Goal: Information Seeking & Learning: Check status

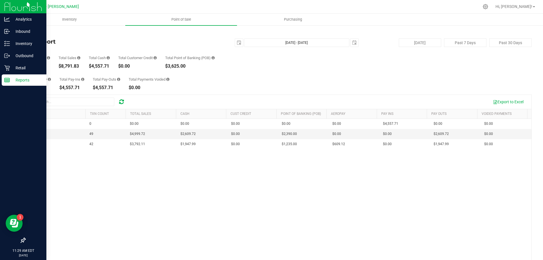
click at [13, 76] on div "Reports" at bounding box center [24, 79] width 45 height 11
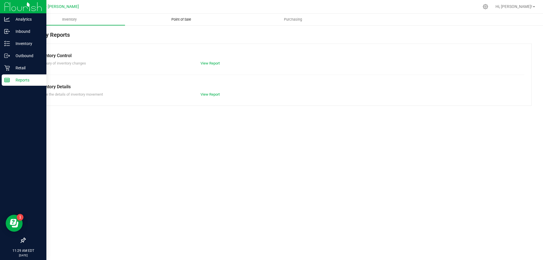
click at [194, 21] on span "Point of Sale" at bounding box center [181, 19] width 35 height 5
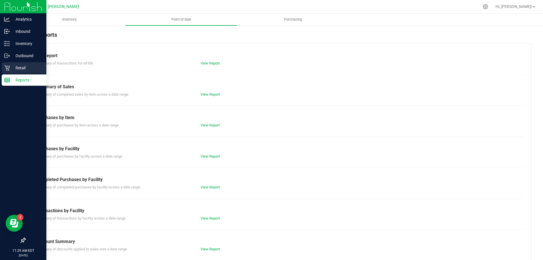
click at [7, 70] on icon at bounding box center [7, 68] width 6 height 6
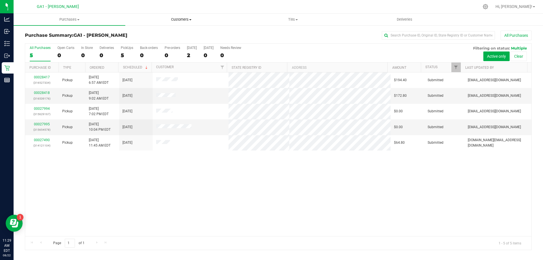
click at [187, 16] on uib-tab-heading "Customers All customers Add a new customer All physicians" at bounding box center [180, 19] width 111 height 11
click at [267, 192] on div "00028417 (316527334) Pickup [DATE] 6:57 AM EDT 8/22/2025 $194.40 Submitted [EMA…" at bounding box center [278, 154] width 506 height 164
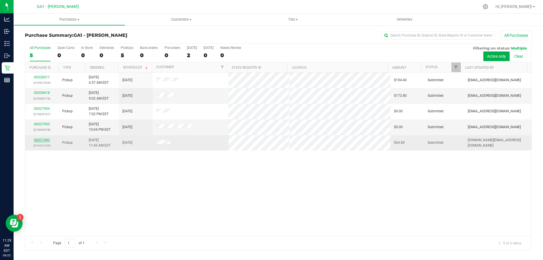
click at [45, 140] on link "00027490" at bounding box center [42, 140] width 16 height 4
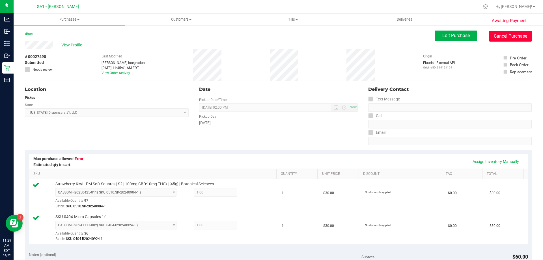
click at [506, 31] on button "Cancel Purchase" at bounding box center [510, 36] width 42 height 11
click at [81, 44] on span "View Profile" at bounding box center [72, 45] width 23 height 6
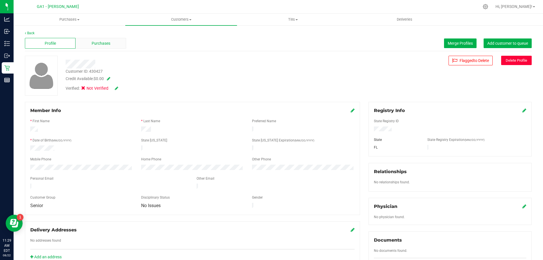
click at [94, 40] on div "Purchases" at bounding box center [100, 43] width 51 height 11
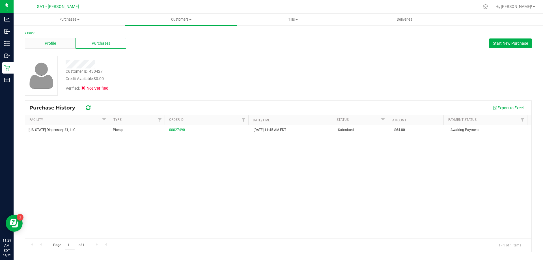
click at [45, 42] on span "Profile" at bounding box center [50, 43] width 11 height 6
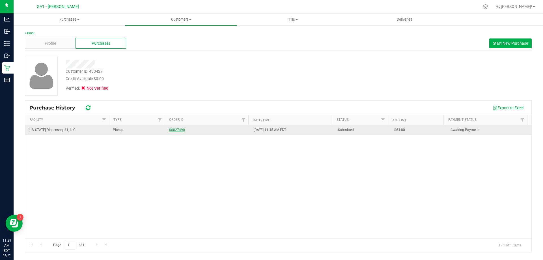
click at [180, 128] on link "00027490" at bounding box center [177, 130] width 16 height 4
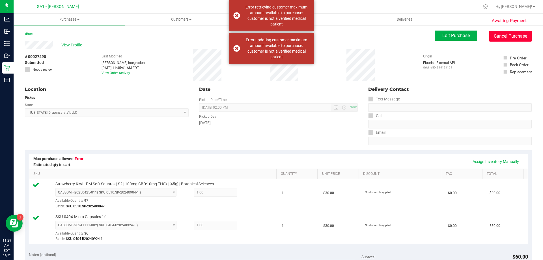
click at [506, 34] on button "Cancel Purchase" at bounding box center [510, 36] width 42 height 11
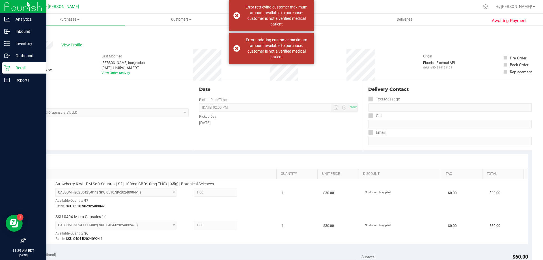
click at [27, 65] on p "Retail" at bounding box center [27, 67] width 34 height 7
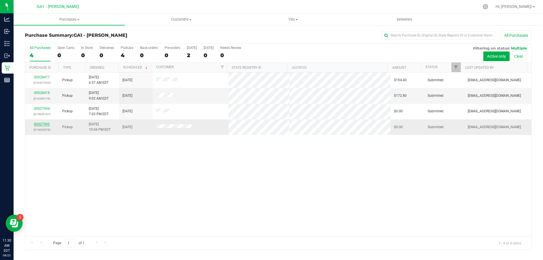
click at [39, 124] on link "00027995" at bounding box center [42, 124] width 16 height 4
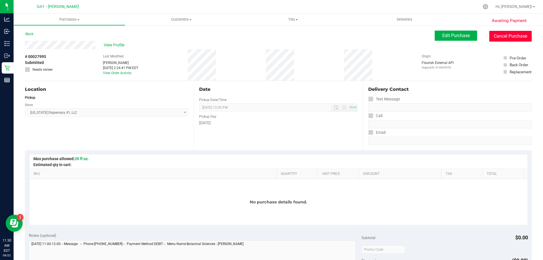
click at [515, 35] on button "Cancel Purchase" at bounding box center [510, 36] width 42 height 11
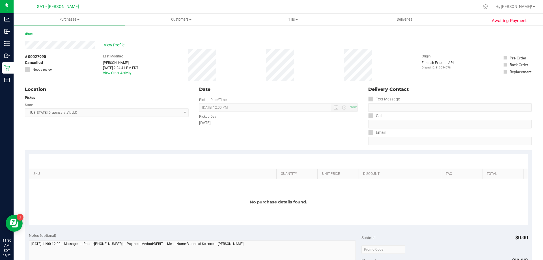
click at [27, 34] on link "Back" at bounding box center [29, 34] width 8 height 4
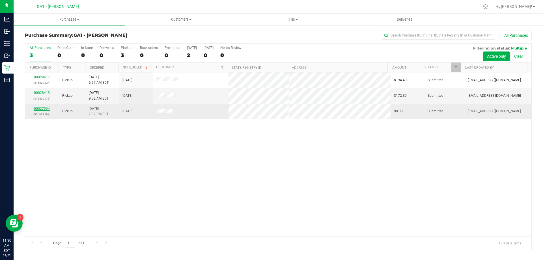
click at [41, 108] on link "00027994" at bounding box center [42, 109] width 16 height 4
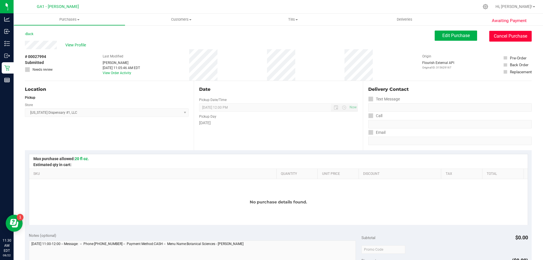
click at [500, 35] on button "Cancel Purchase" at bounding box center [510, 36] width 42 height 11
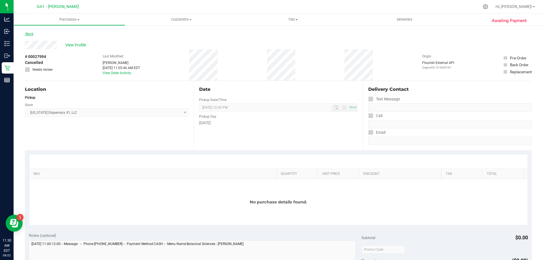
click at [30, 32] on link "Back" at bounding box center [29, 34] width 8 height 4
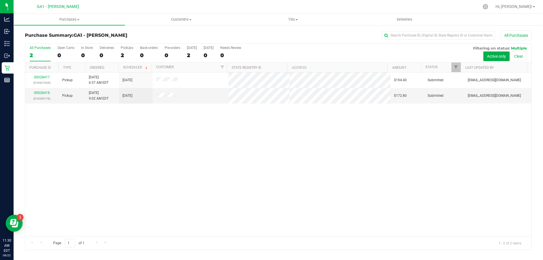
click at [146, 202] on div "00028417 (316527334) Pickup [DATE] 6:57 AM EDT 8/22/2025 $194.40 Submitted [EMA…" at bounding box center [278, 154] width 506 height 164
click at [186, 16] on uib-tab-heading "Customers All customers Add a new customer All physicians" at bounding box center [181, 20] width 112 height 12
click at [141, 35] on span "All customers" at bounding box center [145, 34] width 41 height 5
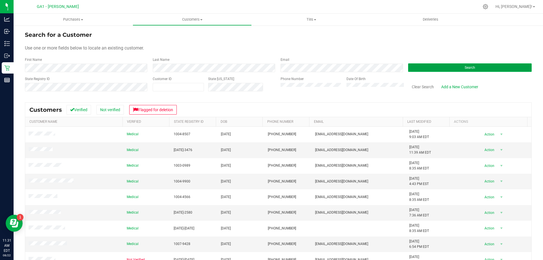
click at [440, 68] on button "Search" at bounding box center [470, 67] width 124 height 8
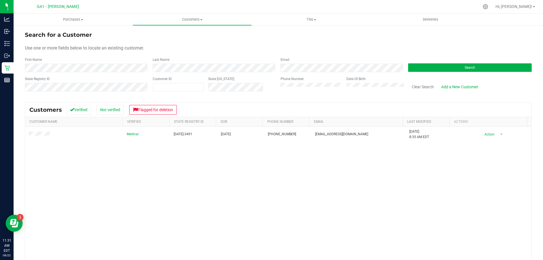
drag, startPoint x: 388, startPoint y: 185, endPoint x: 381, endPoint y: 185, distance: 7.3
click at [389, 185] on div "Medical [DATE]-3491 [DATE] (404) 502-7388 [EMAIL_ADDRESS][DOMAIN_NAME] [DATE] 8…" at bounding box center [278, 209] width 506 height 164
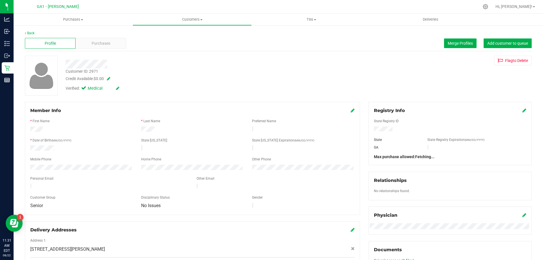
click at [109, 37] on div "Profile Purchases Merge Profiles Add customer to queue" at bounding box center [278, 44] width 506 height 16
click at [109, 42] on span "Purchases" at bounding box center [101, 43] width 19 height 6
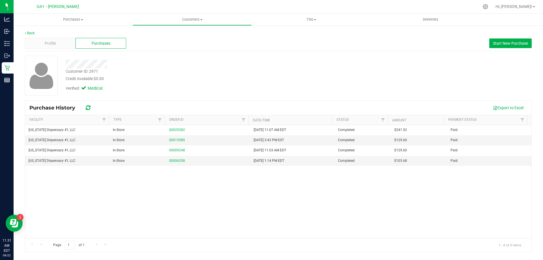
click at [184, 49] on div "Profile Purchases Start New Purchase" at bounding box center [278, 44] width 506 height 16
click at [54, 40] on span "Profile" at bounding box center [50, 43] width 11 height 6
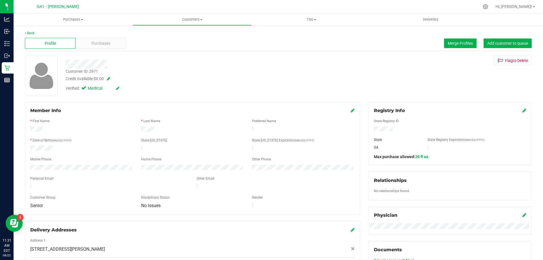
click at [290, 57] on div at bounding box center [189, 62] width 257 height 13
click at [287, 81] on div "Credit Available: $0.00" at bounding box center [190, 79] width 249 height 6
click at [283, 73] on div "Customer ID: 2971 Credit Available: $0.00" at bounding box center [189, 74] width 257 height 13
click at [179, 19] on span "Customers" at bounding box center [192, 19] width 118 height 5
click at [166, 33] on span "All customers" at bounding box center [153, 34] width 41 height 5
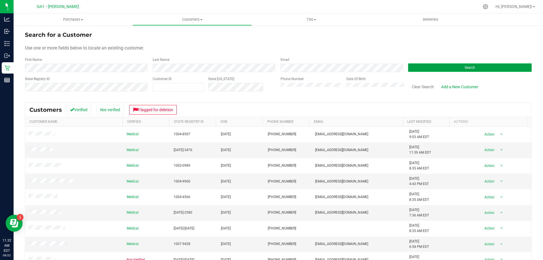
click at [445, 70] on button "Search" at bounding box center [470, 67] width 124 height 8
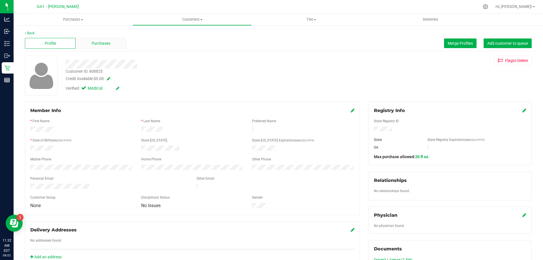
click at [97, 45] on span "Purchases" at bounding box center [101, 43] width 19 height 6
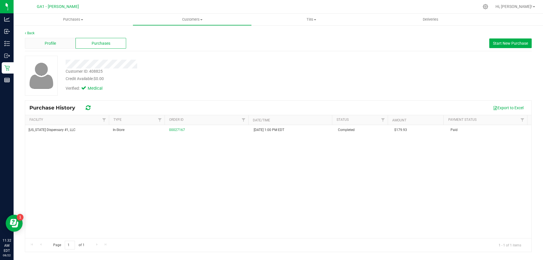
click at [54, 44] on span "Profile" at bounding box center [50, 43] width 11 height 6
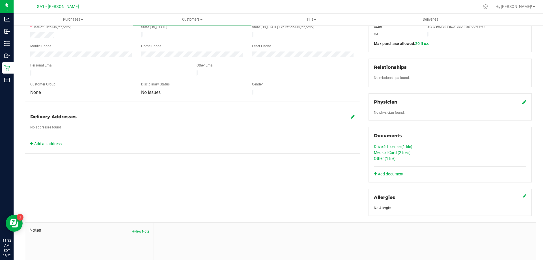
scroll to position [170, 0]
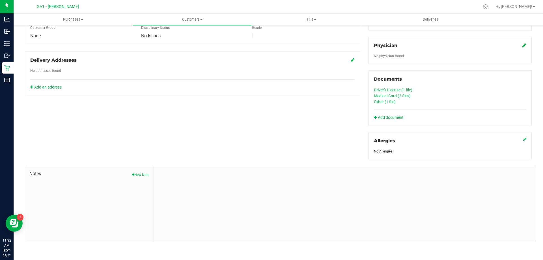
click at [389, 90] on link "Driver's License (1 file)" at bounding box center [393, 90] width 38 height 5
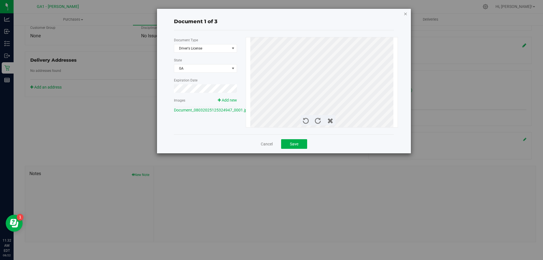
click at [406, 12] on icon "button" at bounding box center [405, 13] width 4 height 7
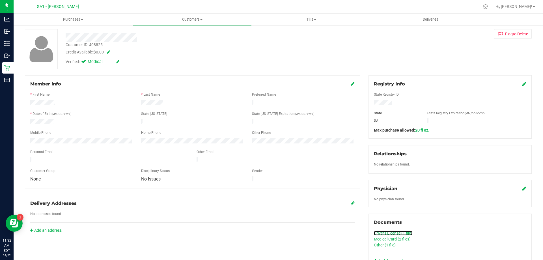
scroll to position [0, 0]
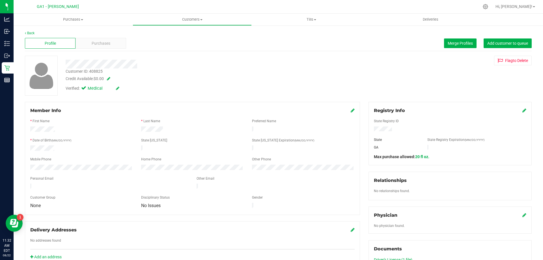
click at [374, 74] on div "Customer ID: 408825 Credit Available: $0.00 Verified: Medical Flag to [GEOGRAPH…" at bounding box center [278, 76] width 515 height 40
click at [274, 50] on div "Profile Purchases Merge Profiles Add customer to queue" at bounding box center [278, 44] width 506 height 16
click at [88, 44] on div "Purchases" at bounding box center [100, 43] width 51 height 11
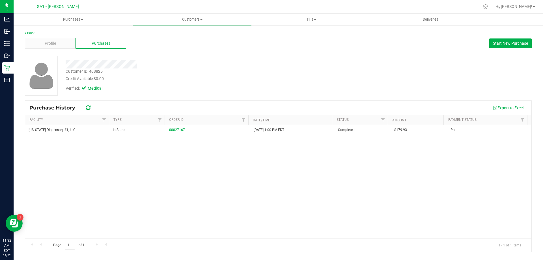
click at [204, 42] on div "Profile Purchases Start New Purchase" at bounding box center [278, 44] width 506 height 16
click at [58, 41] on div "Profile" at bounding box center [50, 43] width 51 height 11
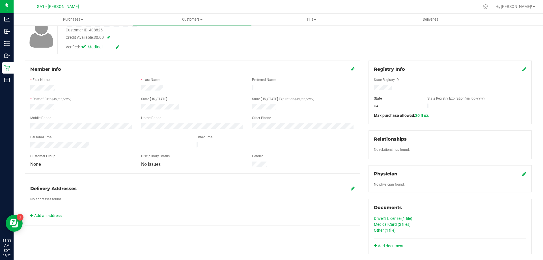
scroll to position [85, 0]
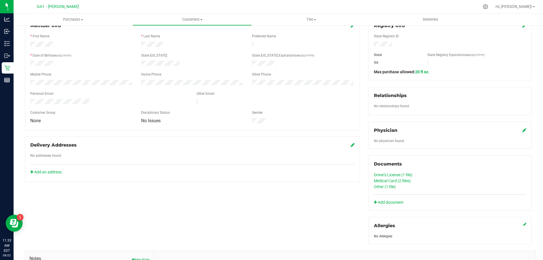
click at [395, 174] on link "Driver's License (1 file)" at bounding box center [393, 174] width 38 height 5
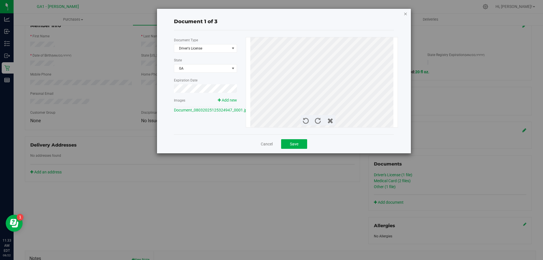
click at [404, 14] on icon "button" at bounding box center [405, 13] width 4 height 7
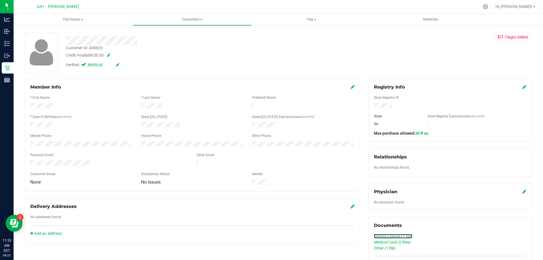
scroll to position [0, 0]
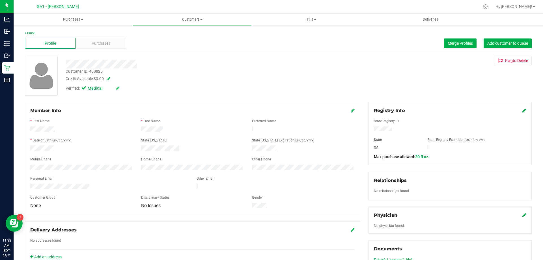
click at [469, 185] on div at bounding box center [450, 186] width 152 height 5
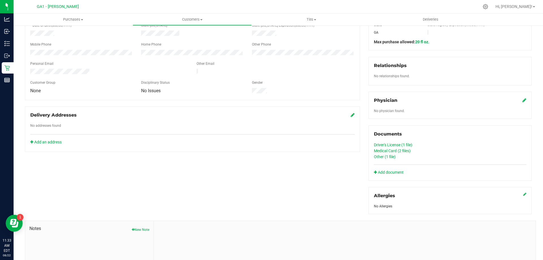
scroll to position [141, 0]
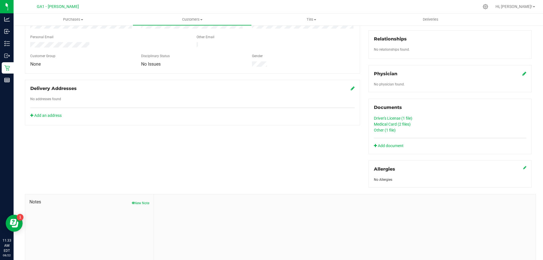
click at [388, 127] on div "Other (1 file)" at bounding box center [450, 130] width 152 height 6
click at [388, 128] on link "Other (1 file)" at bounding box center [385, 130] width 22 height 5
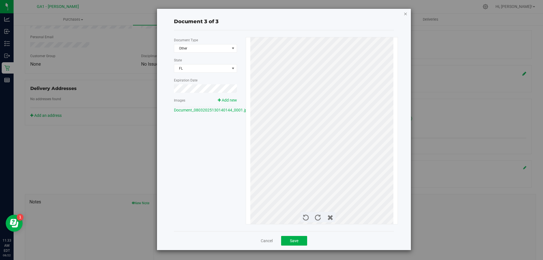
click at [403, 13] on icon "button" at bounding box center [405, 13] width 4 height 7
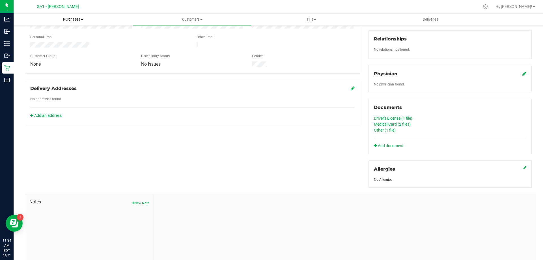
click at [75, 20] on span "Purchases" at bounding box center [73, 19] width 119 height 5
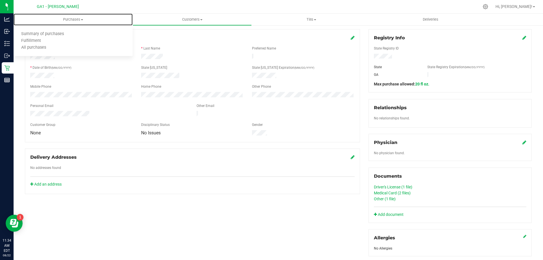
scroll to position [113, 0]
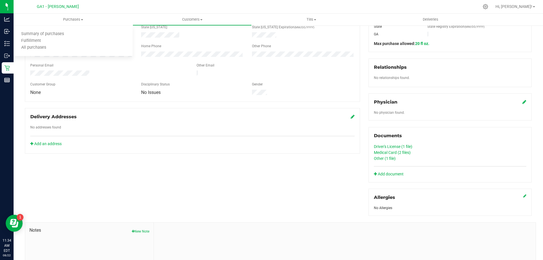
click at [378, 156] on link "Other (1 file)" at bounding box center [385, 158] width 22 height 5
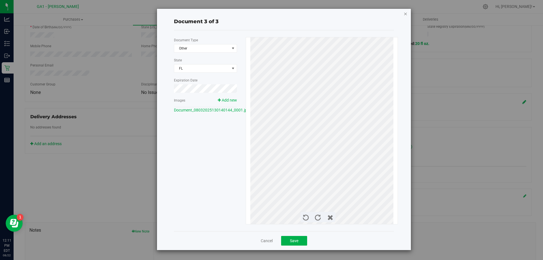
click at [404, 13] on icon "button" at bounding box center [405, 13] width 4 height 7
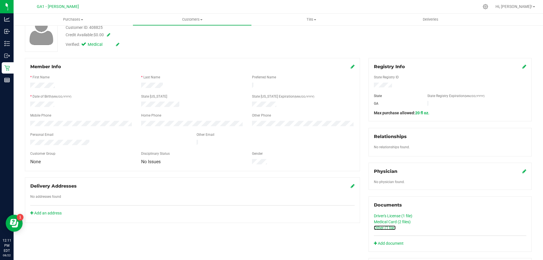
scroll to position [0, 0]
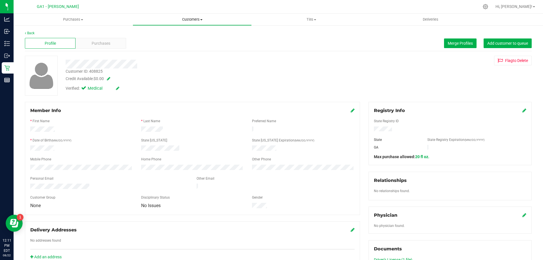
click at [195, 19] on span "Customers" at bounding box center [192, 19] width 118 height 5
click at [172, 34] on span "All customers" at bounding box center [153, 34] width 41 height 5
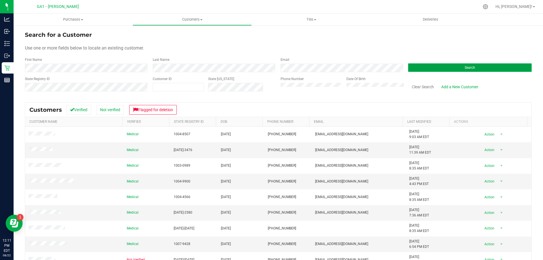
click at [459, 64] on button "Search" at bounding box center [470, 67] width 124 height 8
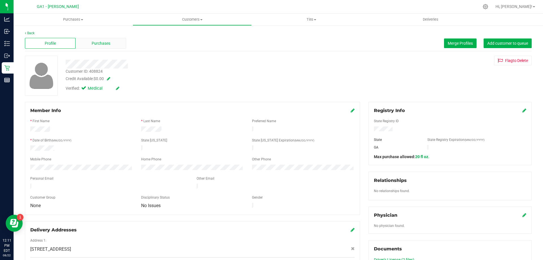
click at [107, 46] on div "Purchases" at bounding box center [100, 43] width 51 height 11
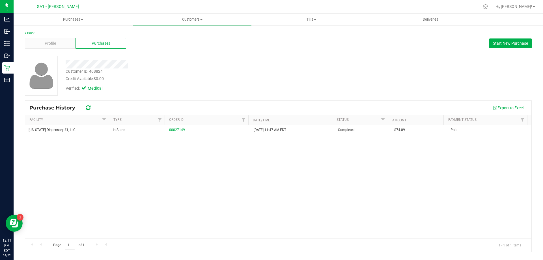
click at [156, 57] on div at bounding box center [189, 62] width 257 height 13
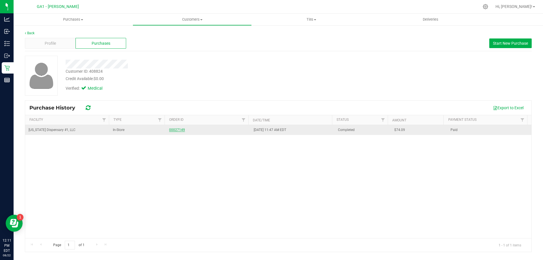
click at [177, 129] on link "00027149" at bounding box center [177, 130] width 16 height 4
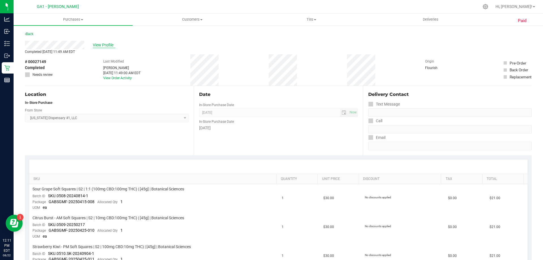
click at [97, 44] on span "View Profile" at bounding box center [104, 45] width 23 height 6
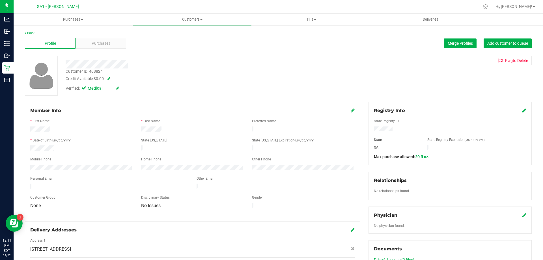
click at [132, 176] on div "Personal Email" at bounding box center [109, 179] width 166 height 7
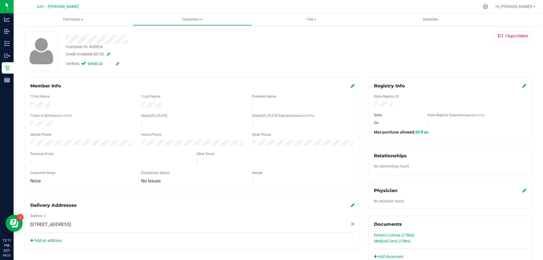
scroll to position [57, 0]
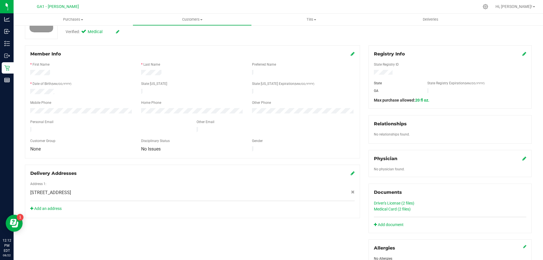
click at [398, 203] on link "Driver's License (2 files)" at bounding box center [394, 203] width 40 height 5
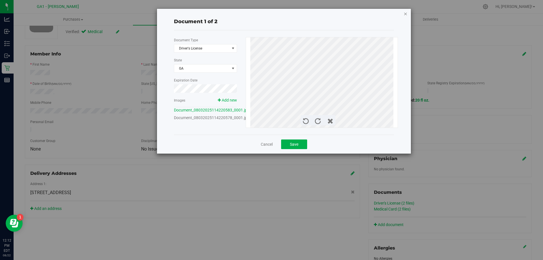
click at [403, 13] on icon "button" at bounding box center [405, 13] width 4 height 7
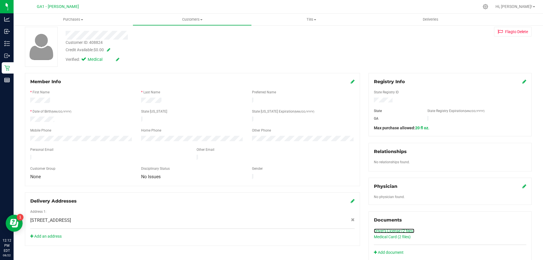
scroll to position [0, 0]
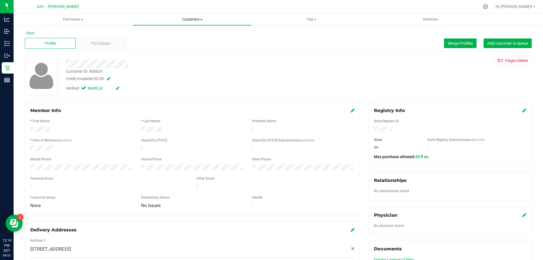
click at [192, 21] on span "Customers" at bounding box center [192, 19] width 118 height 5
click at [169, 33] on span "All customers" at bounding box center [153, 34] width 41 height 5
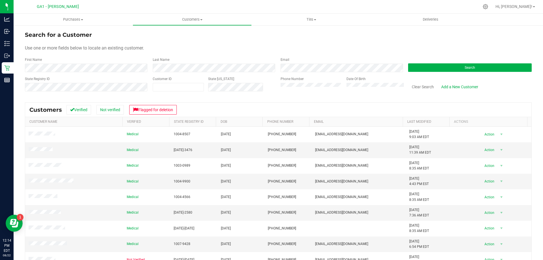
click at [306, 92] on div "Phone Number" at bounding box center [311, 86] width 62 height 20
click at [437, 65] on button "Search" at bounding box center [470, 67] width 124 height 8
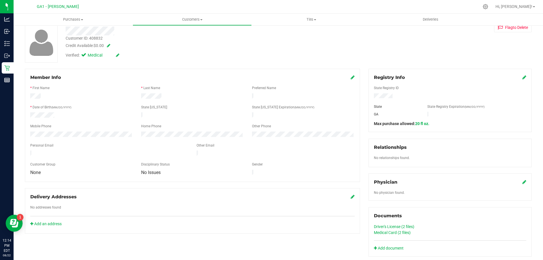
scroll to position [85, 0]
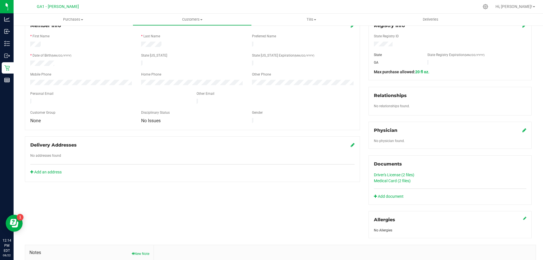
click at [406, 174] on link "Driver's License (2 files)" at bounding box center [394, 174] width 40 height 5
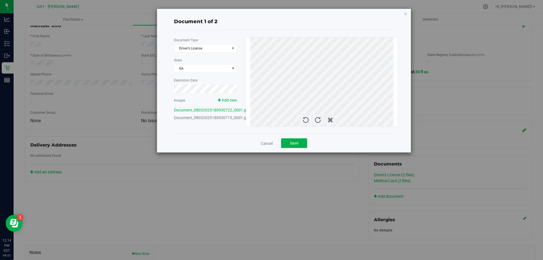
click at [451, 103] on div "Document 1 of 2 Document Type Driver's License 1 State [GEOGRAPHIC_DATA] Expira…" at bounding box center [273, 130] width 547 height 260
click at [405, 13] on icon "button" at bounding box center [405, 13] width 4 height 7
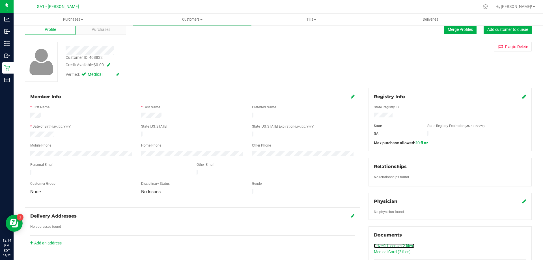
scroll to position [0, 0]
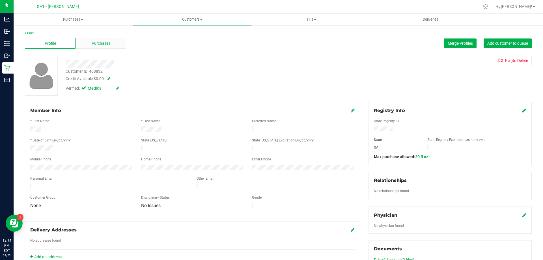
click at [99, 45] on span "Purchases" at bounding box center [101, 43] width 19 height 6
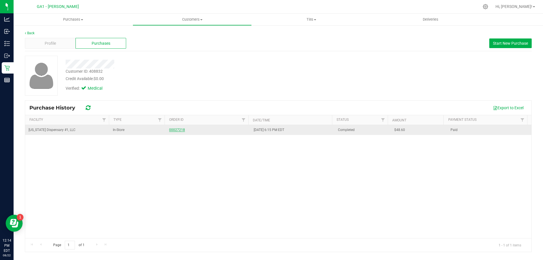
click at [179, 129] on link "00027218" at bounding box center [177, 130] width 16 height 4
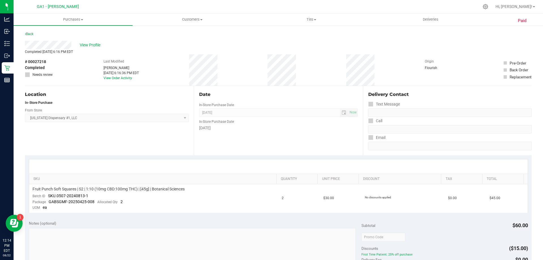
click at [92, 48] on div "View Profile" at bounding box center [278, 45] width 506 height 8
click at [94, 43] on span "View Profile" at bounding box center [91, 45] width 23 height 6
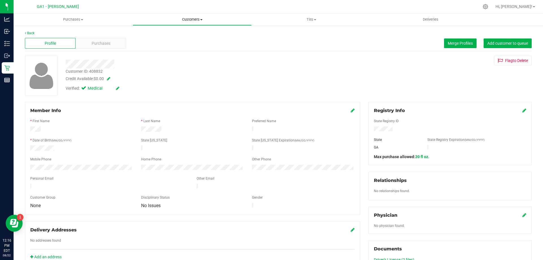
click at [196, 21] on span "Customers" at bounding box center [192, 19] width 118 height 5
click at [161, 30] on ul "All customers Add a new customer All physicians" at bounding box center [192, 41] width 119 height 31
click at [161, 33] on span "All customers" at bounding box center [153, 34] width 41 height 5
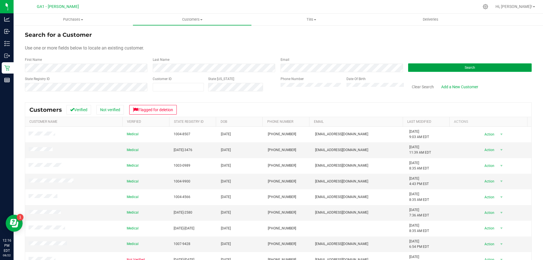
click at [465, 67] on span "Search" at bounding box center [469, 68] width 10 height 4
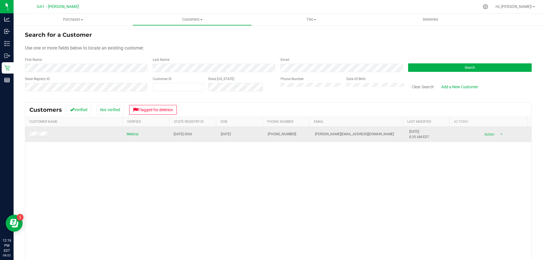
drag, startPoint x: 328, startPoint y: 181, endPoint x: 86, endPoint y: 139, distance: 246.4
click at [324, 181] on div "Medical [DATE]-3066 [DATE] (973) 356-6974 [PERSON_NAME][EMAIL_ADDRESS][DOMAIN_N…" at bounding box center [278, 209] width 506 height 164
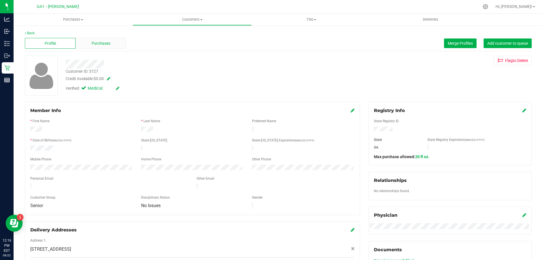
click at [99, 46] on div "Purchases" at bounding box center [100, 43] width 51 height 11
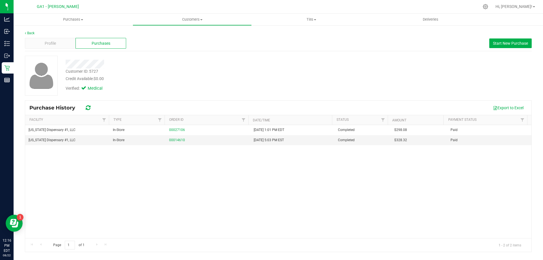
click at [189, 76] on div "Credit Available: $0.00" at bounding box center [190, 79] width 249 height 6
click at [190, 21] on span "Customers" at bounding box center [192, 19] width 118 height 5
click at [179, 35] on li "All customers" at bounding box center [192, 34] width 119 height 7
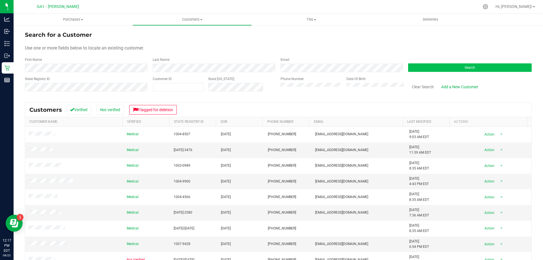
drag, startPoint x: 444, startPoint y: 61, endPoint x: 443, endPoint y: 65, distance: 4.3
click at [445, 61] on div "Search" at bounding box center [468, 64] width 128 height 15
click at [442, 66] on button "Search" at bounding box center [470, 67] width 124 height 8
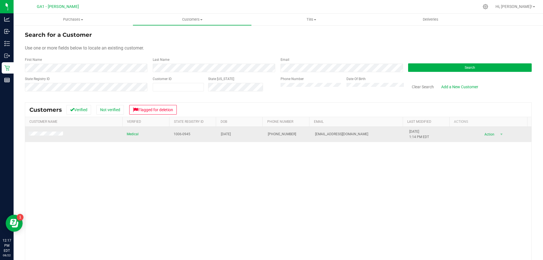
click at [41, 131] on td at bounding box center [74, 134] width 98 height 15
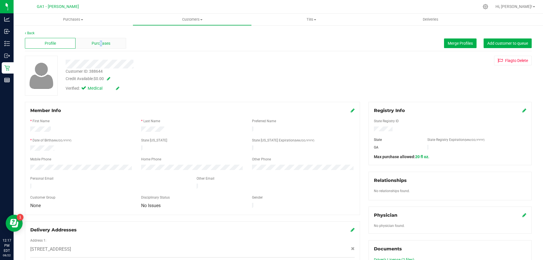
click at [100, 43] on span "Purchases" at bounding box center [101, 43] width 19 height 6
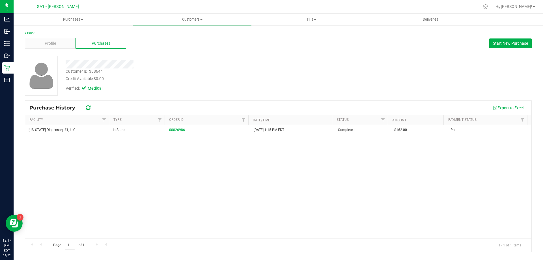
click at [185, 60] on div at bounding box center [189, 64] width 257 height 9
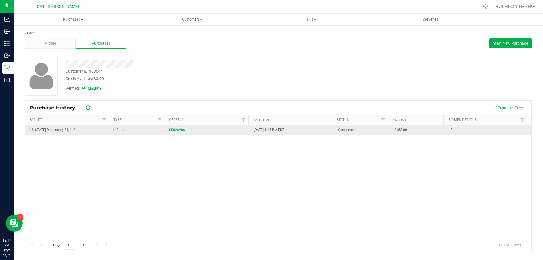
click at [176, 128] on link "00026986" at bounding box center [177, 130] width 16 height 4
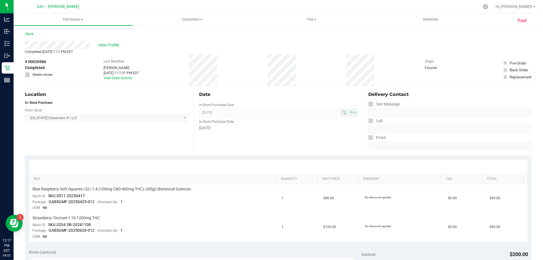
click at [31, 32] on div "Back" at bounding box center [29, 34] width 8 height 7
click at [28, 33] on link "Back" at bounding box center [29, 34] width 8 height 4
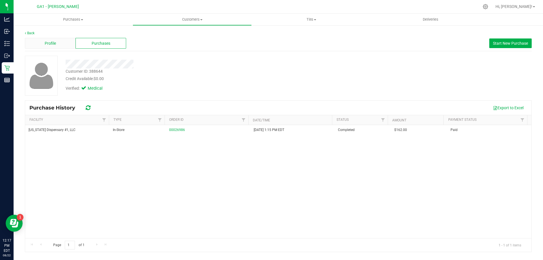
click at [65, 44] on div "Profile" at bounding box center [50, 43] width 51 height 11
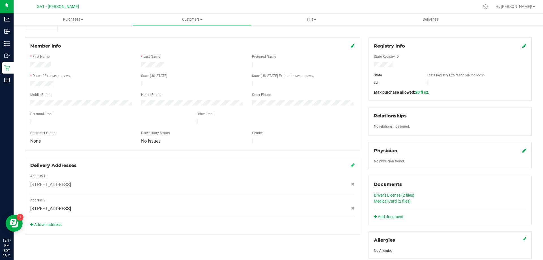
scroll to position [141, 0]
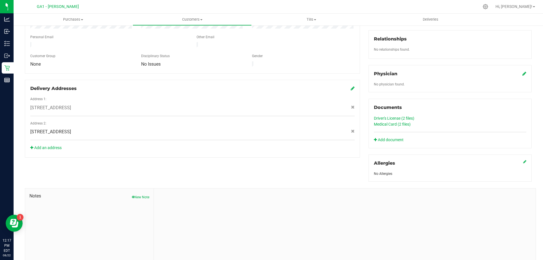
click at [391, 118] on link "Driver's License (2 files)" at bounding box center [394, 118] width 40 height 5
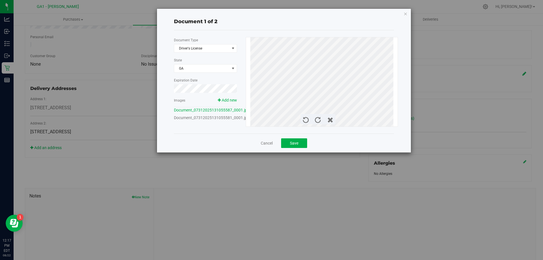
click at [408, 13] on div "Document 1 of 2 Document Type Driver's License 1 State [GEOGRAPHIC_DATA] Expira…" at bounding box center [284, 81] width 254 height 144
click at [404, 12] on icon "button" at bounding box center [405, 13] width 4 height 7
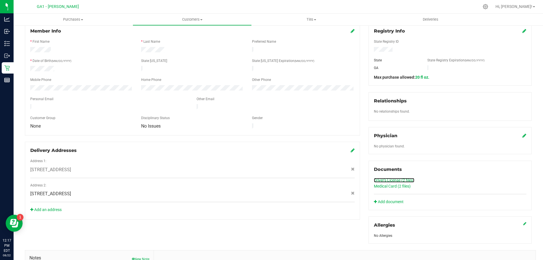
scroll to position [0, 0]
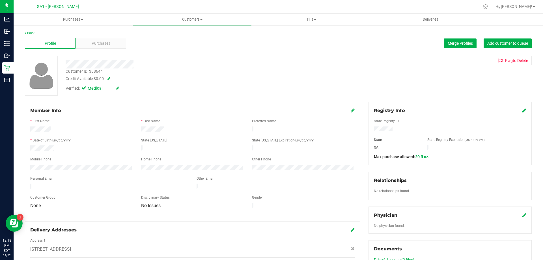
click at [272, 47] on div "Profile Purchases Merge Profiles Add customer to queue" at bounding box center [278, 44] width 506 height 16
click at [105, 49] on div "Profile Purchases Merge Profiles Add customer to queue" at bounding box center [278, 44] width 506 height 16
click at [102, 44] on span "Purchases" at bounding box center [101, 43] width 19 height 6
